Goal: Transaction & Acquisition: Purchase product/service

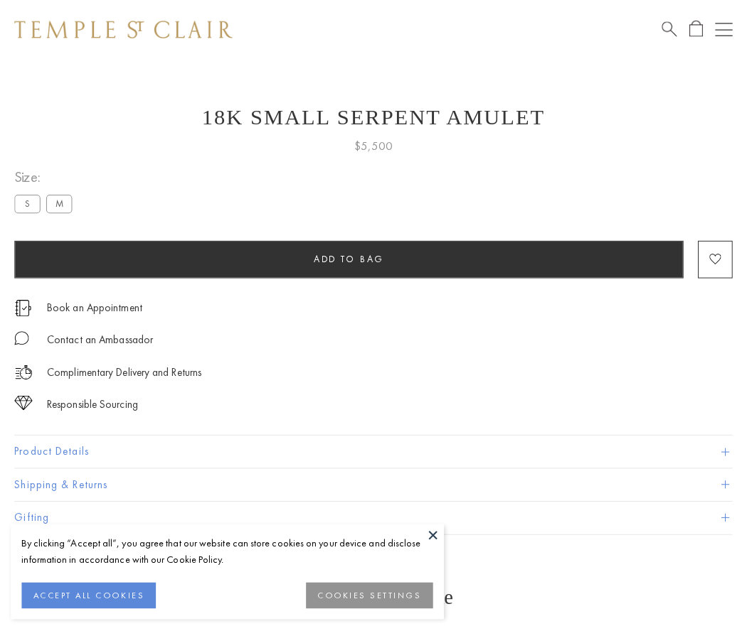
scroll to position [6, 0]
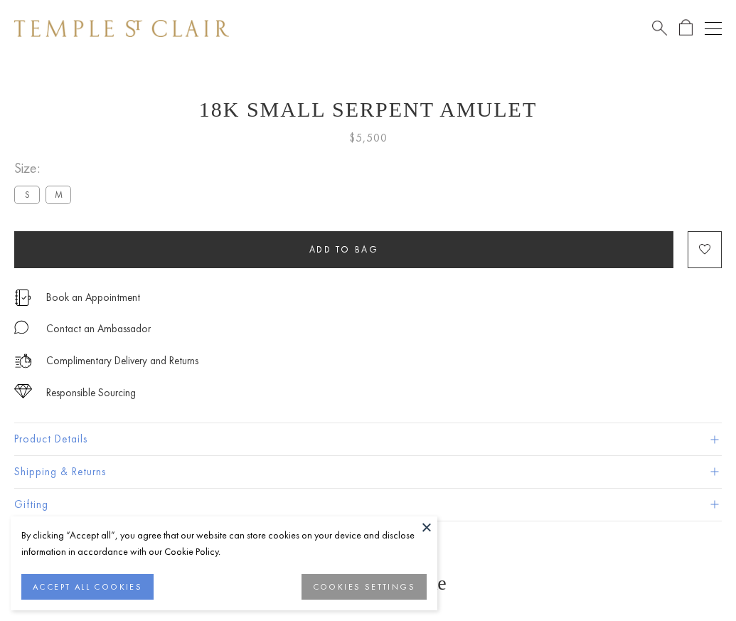
click at [343, 249] on span "Add to bag" at bounding box center [344, 249] width 70 height 12
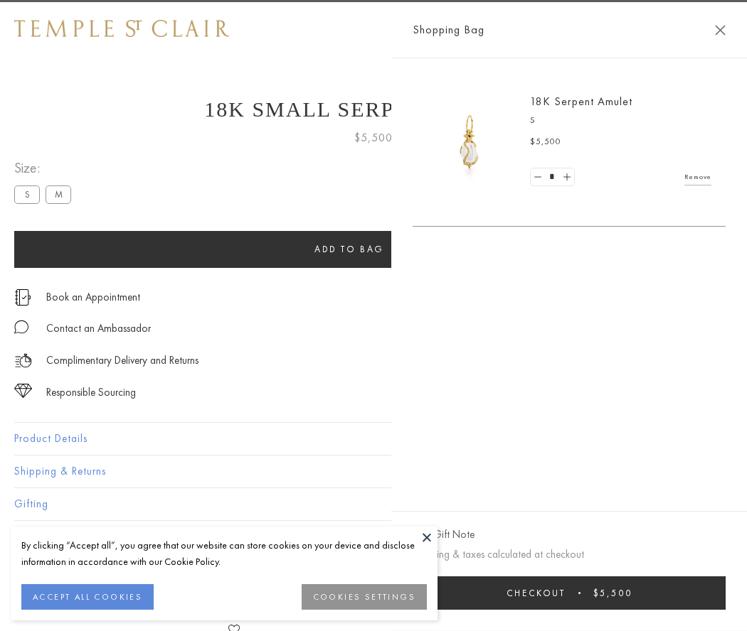
click at [565, 593] on span "Checkout" at bounding box center [535, 593] width 59 height 12
